Goal: Information Seeking & Learning: Learn about a topic

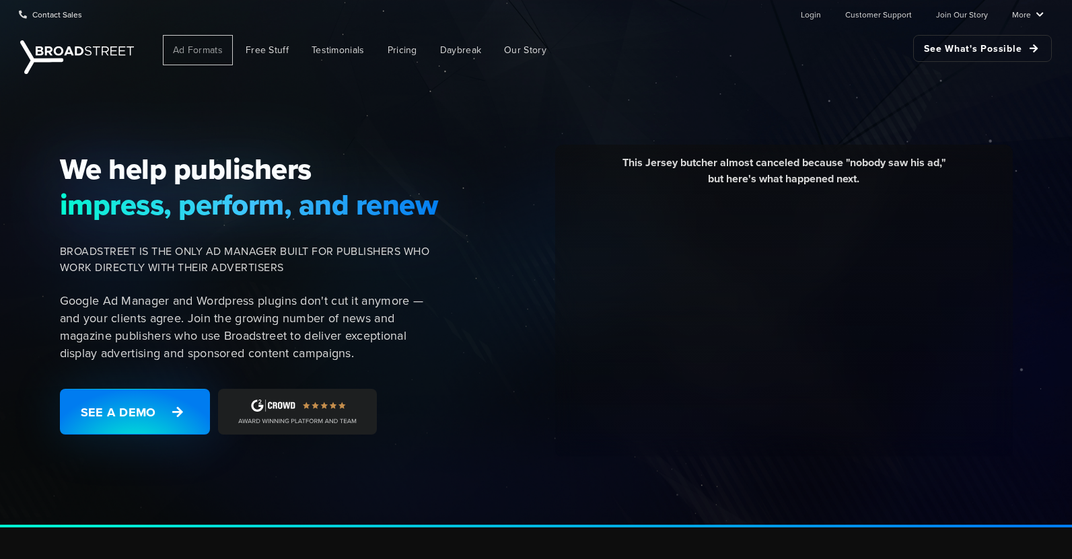
click at [198, 51] on span "Ad Formats" at bounding box center [198, 50] width 50 height 14
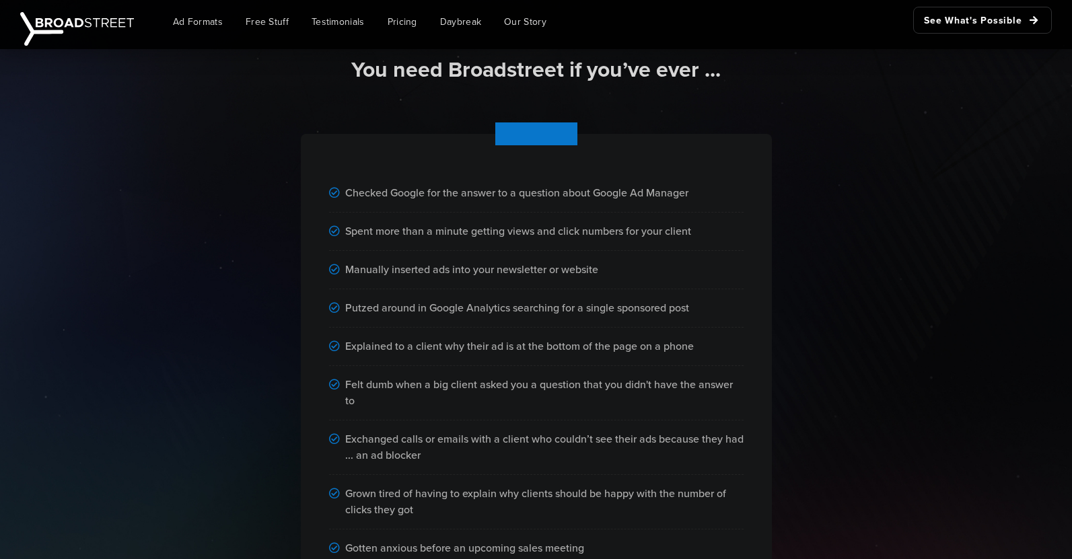
scroll to position [794, 0]
click at [969, 21] on link "See What's Possible" at bounding box center [982, 20] width 139 height 27
